Goal: Task Accomplishment & Management: Manage account settings

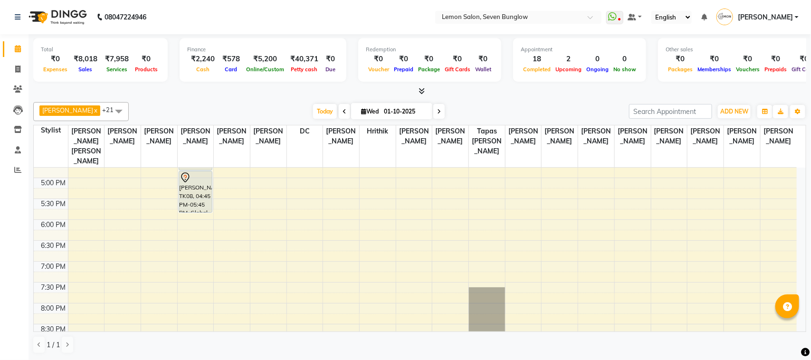
scroll to position [297, 0]
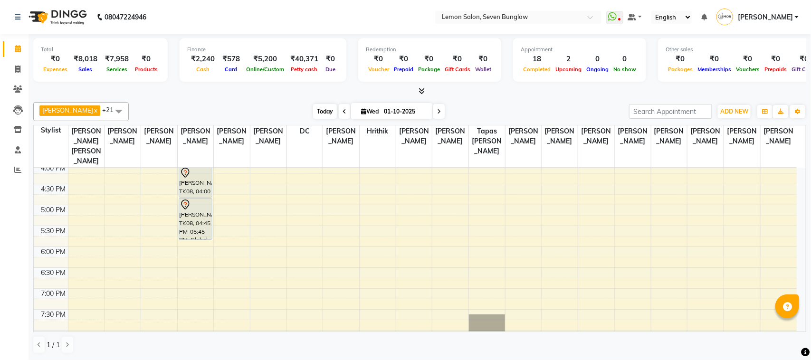
click at [313, 112] on span "Today" at bounding box center [325, 111] width 24 height 15
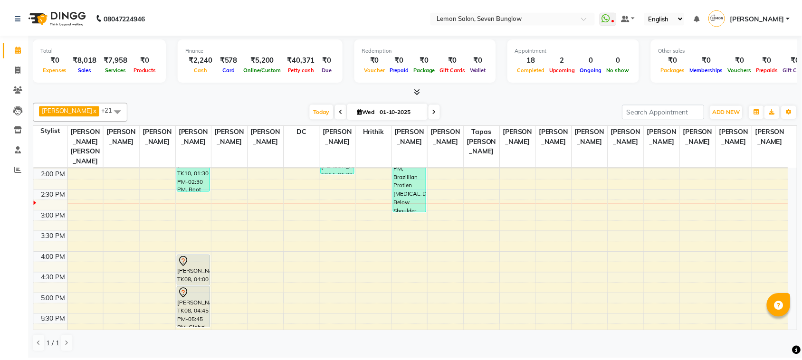
scroll to position [271, 0]
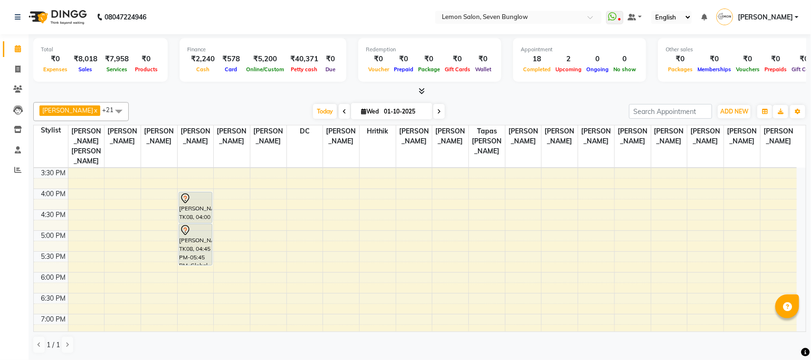
click at [1, 162] on li "Reports" at bounding box center [14, 170] width 28 height 20
click at [8, 167] on link "Reports" at bounding box center [14, 170] width 23 height 16
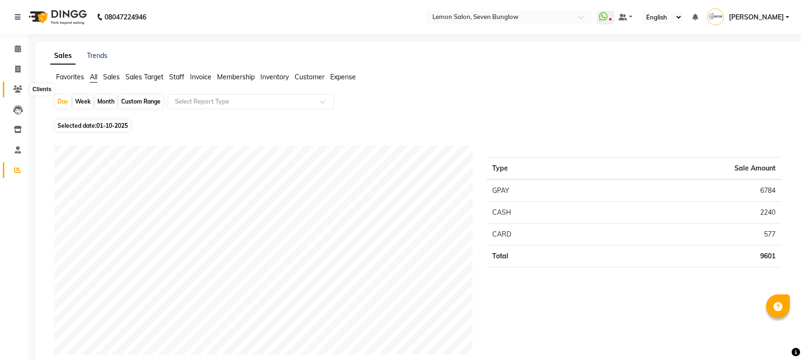
click at [13, 86] on icon at bounding box center [17, 88] width 9 height 7
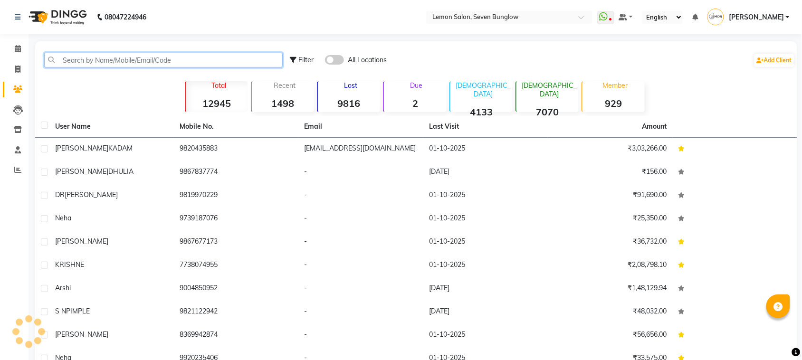
click at [96, 66] on input "text" at bounding box center [163, 60] width 238 height 15
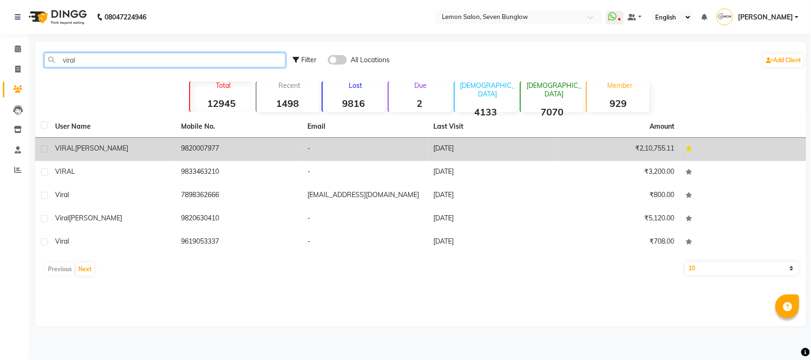
type input "viral"
click at [141, 143] on div "VIRAL [PERSON_NAME]" at bounding box center [112, 148] width 115 height 10
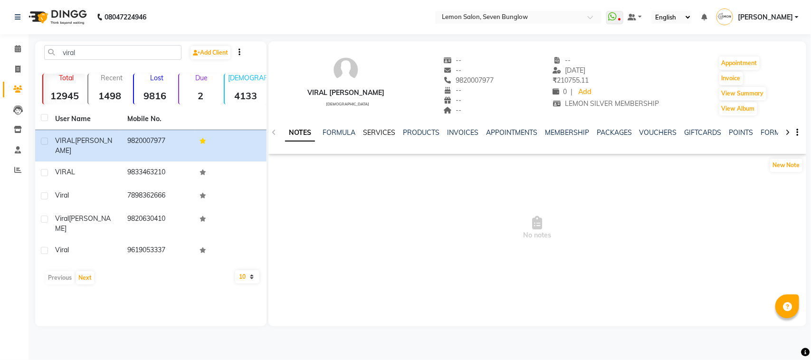
click at [378, 129] on link "SERVICES" at bounding box center [379, 132] width 32 height 9
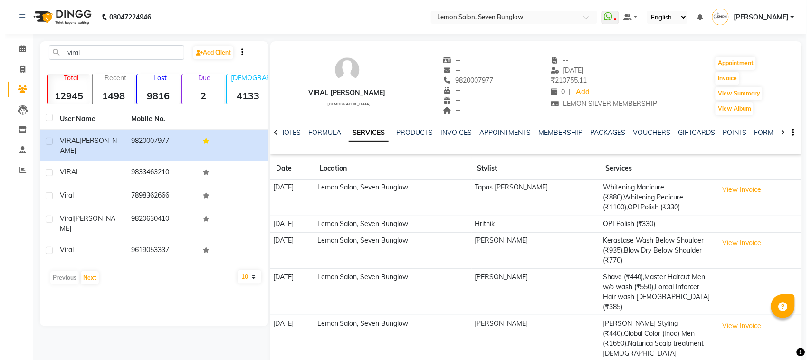
scroll to position [53, 0]
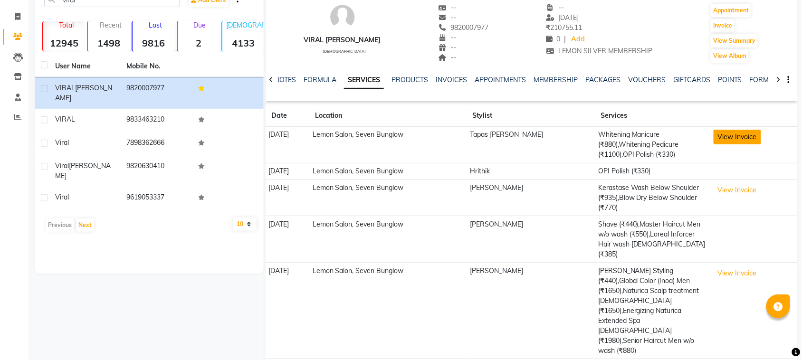
click at [729, 139] on button "View Invoice" at bounding box center [736, 137] width 47 height 15
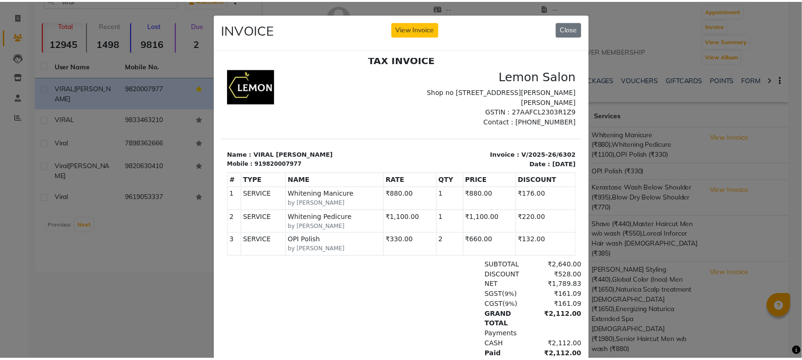
scroll to position [59, 0]
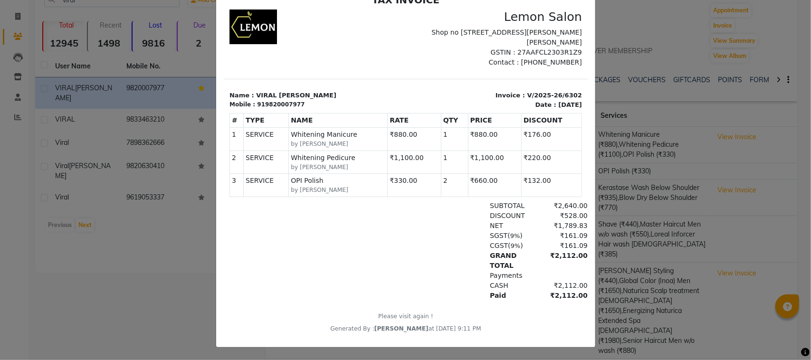
click at [711, 226] on ngb-modal-window "INVOICE View Invoice Close" at bounding box center [405, 180] width 811 height 360
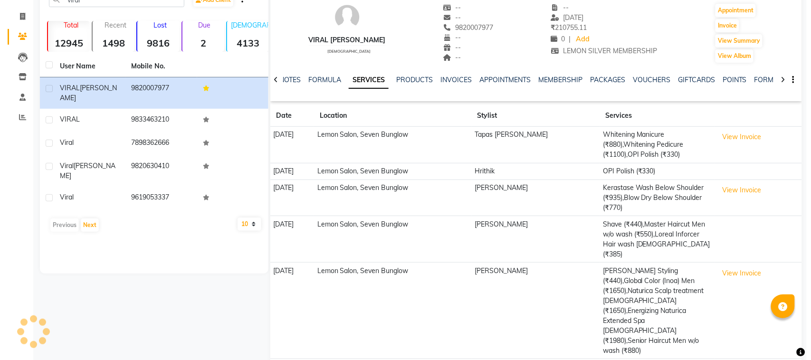
scroll to position [0, 0]
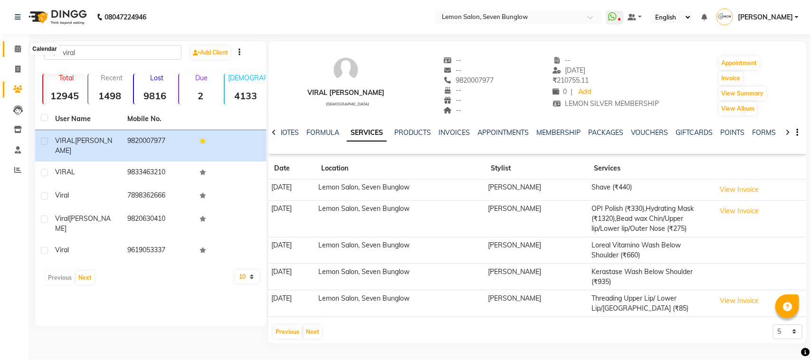
click at [17, 50] on icon at bounding box center [18, 48] width 6 height 7
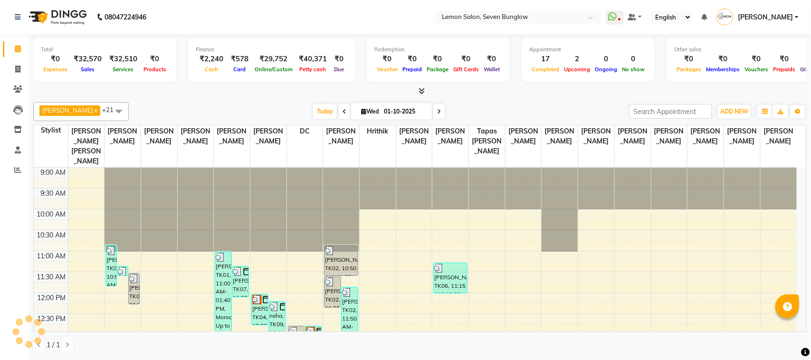
click at [92, 58] on div "₹32,570" at bounding box center [88, 59] width 36 height 11
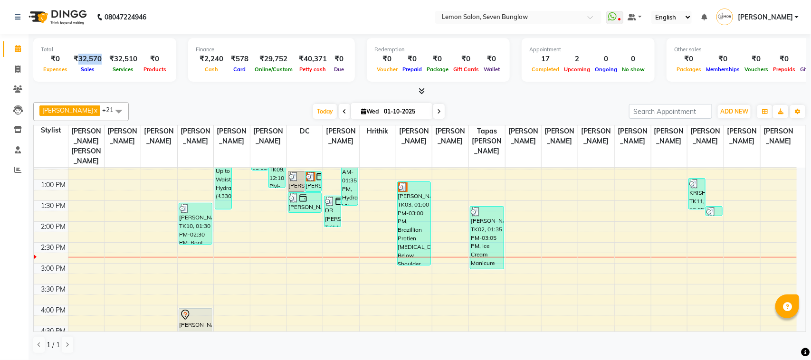
scroll to position [59, 0]
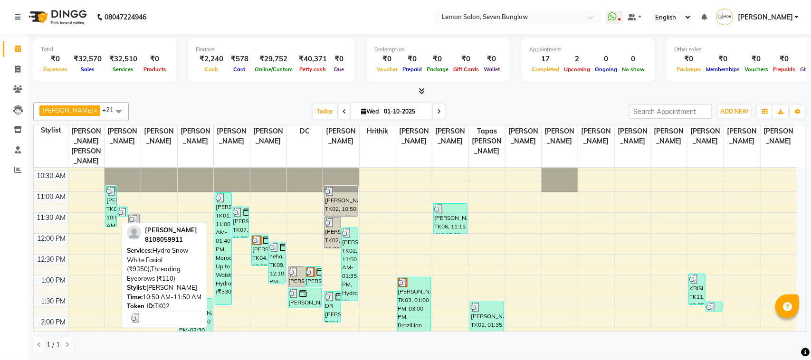
click at [110, 202] on div "[PERSON_NAME], TK02, 10:50 AM-11:50 AM, Hydra Snow White Facial (₹9350),Threadi…" at bounding box center [111, 206] width 10 height 40
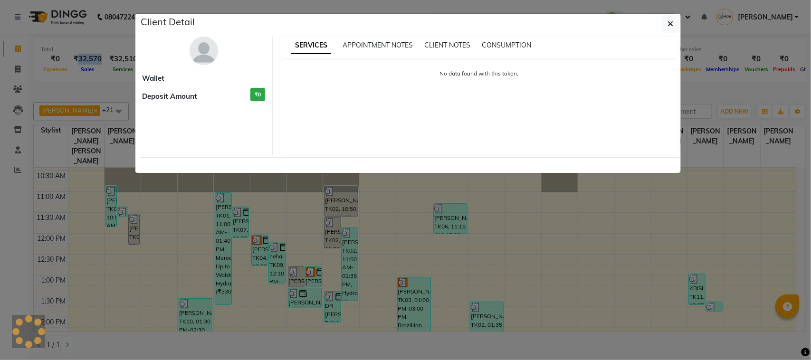
select select "3"
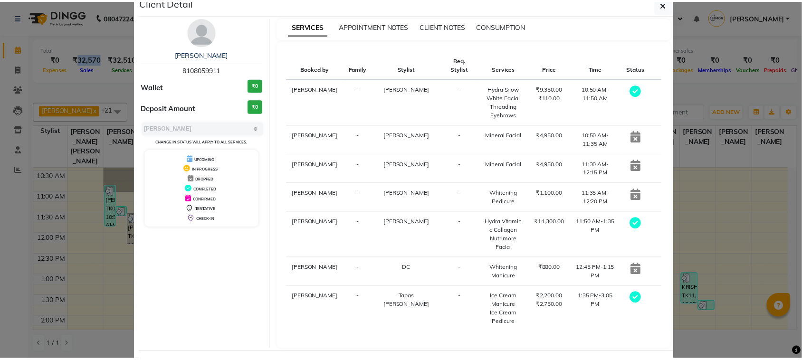
scroll to position [52, 0]
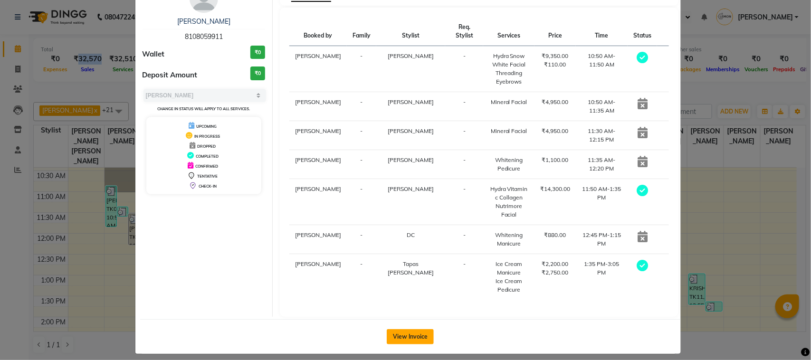
click at [415, 336] on button "View Invoice" at bounding box center [410, 336] width 47 height 15
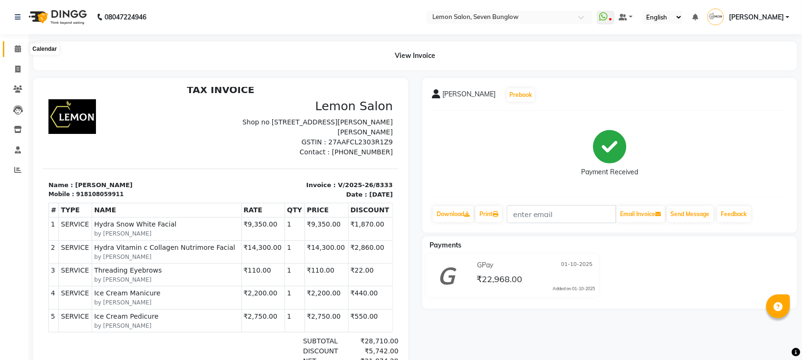
click at [23, 48] on span at bounding box center [17, 49] width 17 height 11
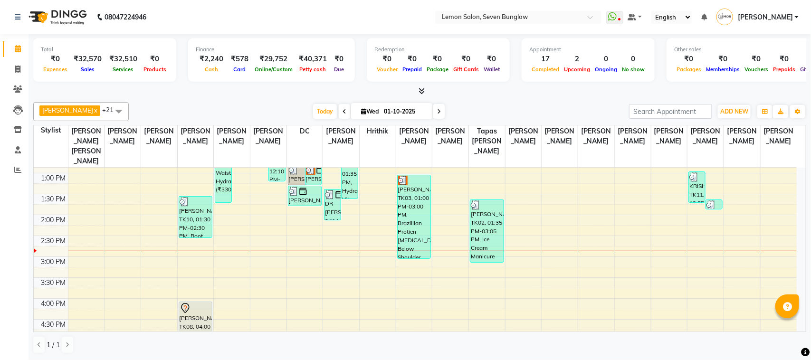
scroll to position [178, 0]
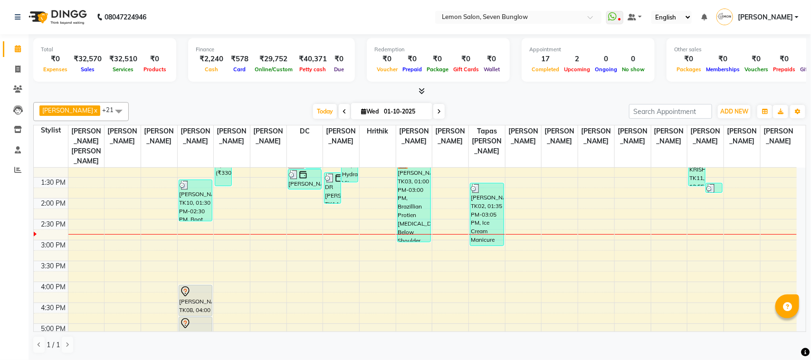
click at [767, 15] on span "[PERSON_NAME]" at bounding box center [764, 17] width 55 height 10
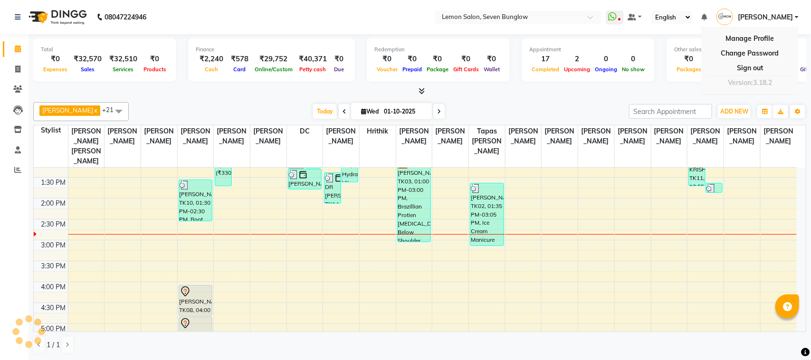
click at [620, 83] on div "Total ₹0 Expenses ₹32,570 Sales ₹32,510 Services ₹0 Products Finance ₹2,240 Cas…" at bounding box center [419, 61] width 773 height 47
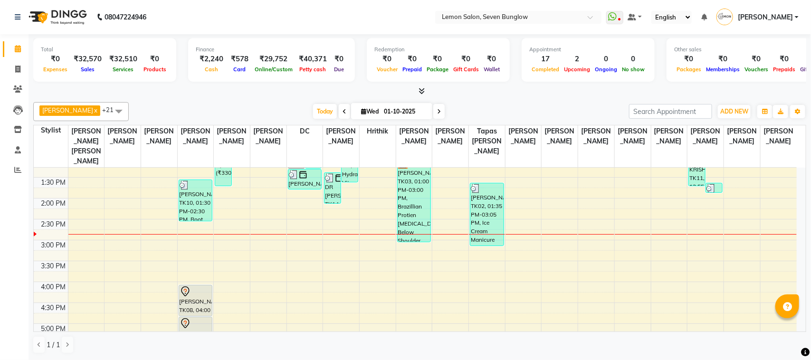
click at [779, 16] on span "[PERSON_NAME]" at bounding box center [764, 17] width 55 height 10
click at [763, 65] on link "Sign out" at bounding box center [749, 68] width 87 height 15
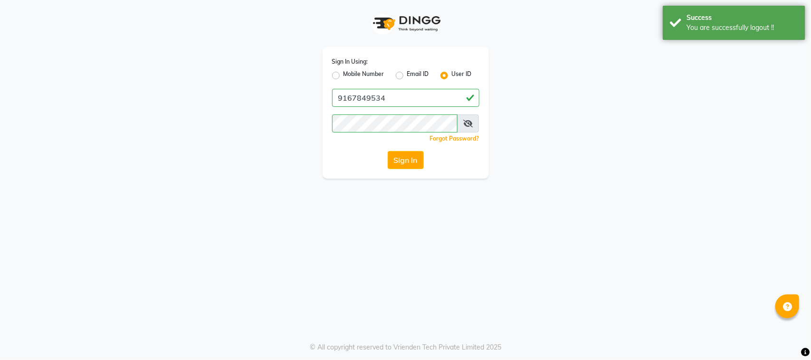
click at [384, 73] on div "Mobile Number Email ID User ID" at bounding box center [405, 75] width 147 height 11
click at [380, 74] on label "Mobile Number" at bounding box center [363, 75] width 41 height 11
click at [350, 74] on input "Mobile Number" at bounding box center [346, 73] width 6 height 6
radio input "true"
radio input "false"
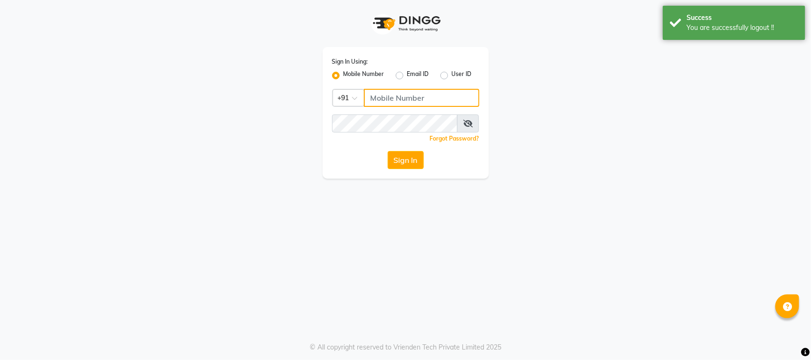
click at [395, 92] on input "Username" at bounding box center [421, 98] width 115 height 18
type input "9167849534"
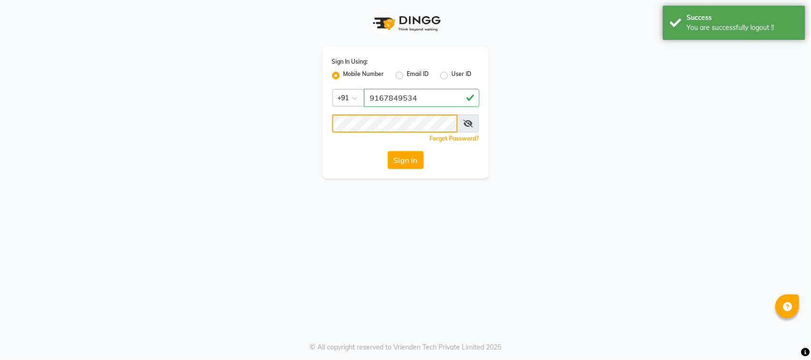
click at [387, 151] on button "Sign In" at bounding box center [405, 160] width 36 height 18
